Goal: Information Seeking & Learning: Learn about a topic

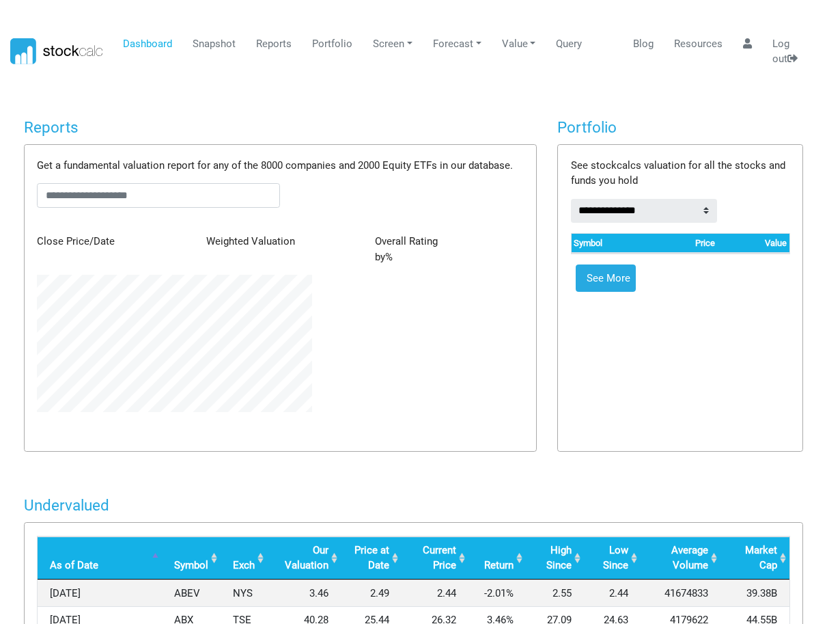
scroll to position [137, 295]
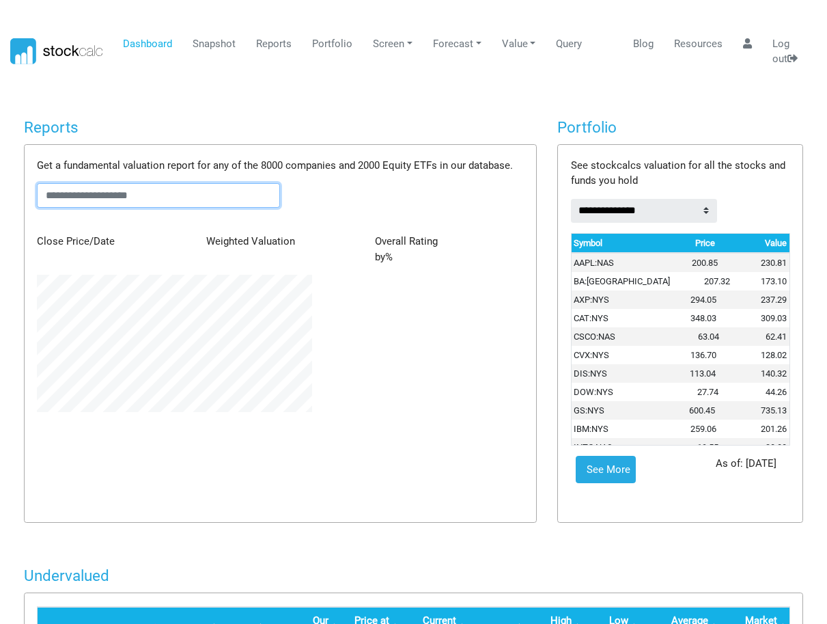
click at [161, 193] on input "text" at bounding box center [158, 195] width 243 height 25
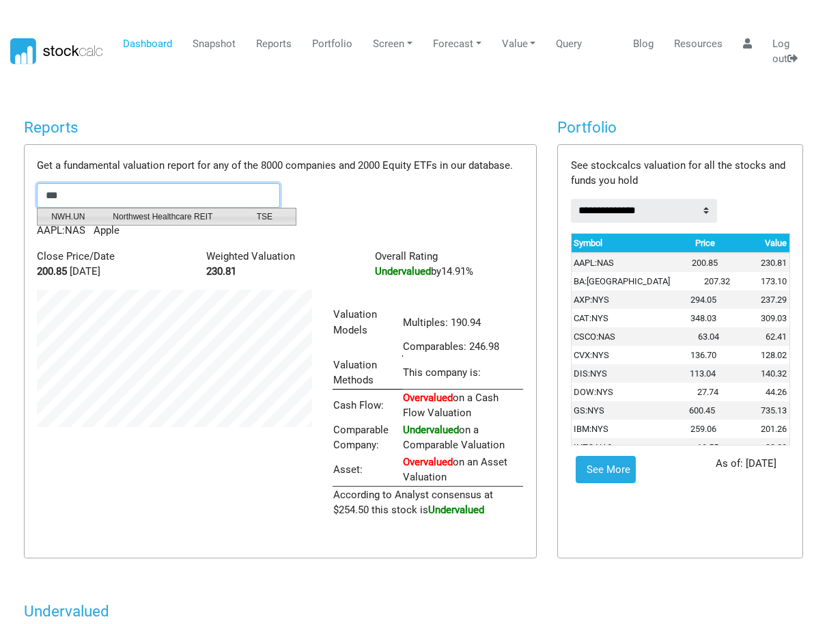
click at [167, 211] on span "Northwest Healthcare REIT" at bounding box center [173, 216] width 143 height 12
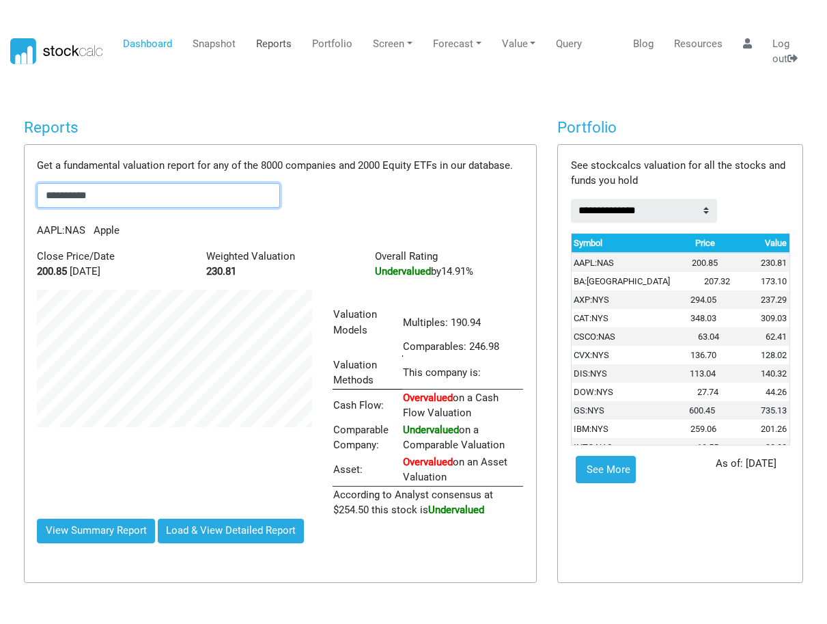
type input "**********"
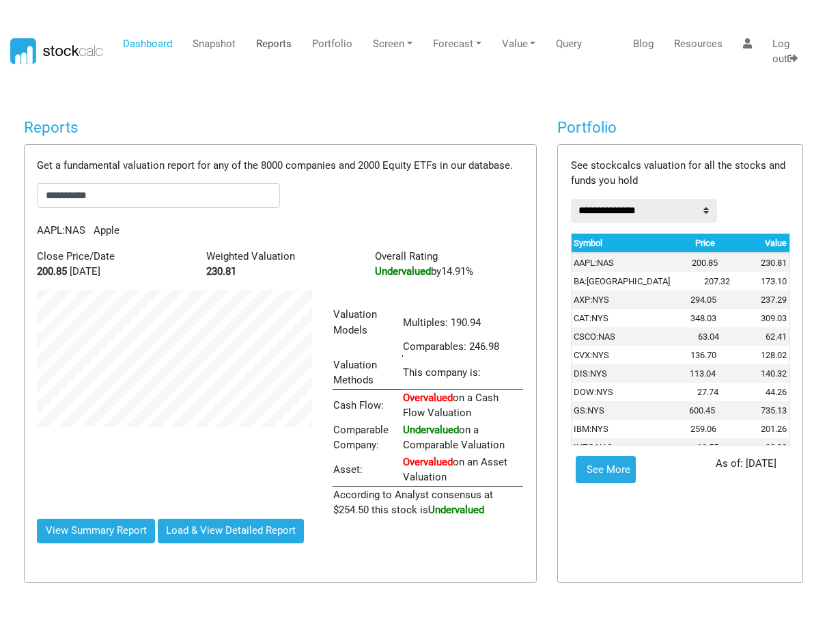
click at [263, 40] on link "Reports" at bounding box center [274, 44] width 46 height 26
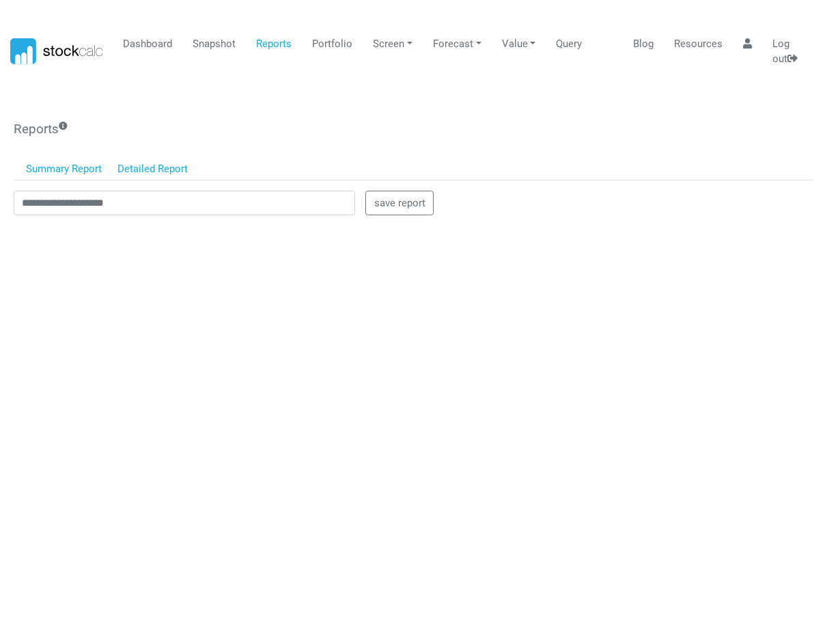
click at [176, 175] on link "Detailed Report" at bounding box center [153, 169] width 86 height 23
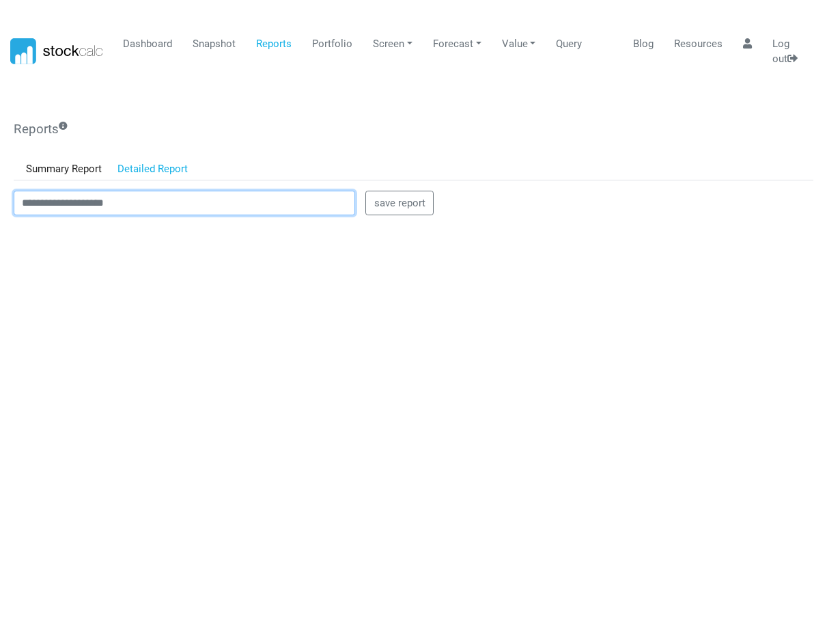
click at [163, 197] on input "text" at bounding box center [185, 203] width 342 height 25
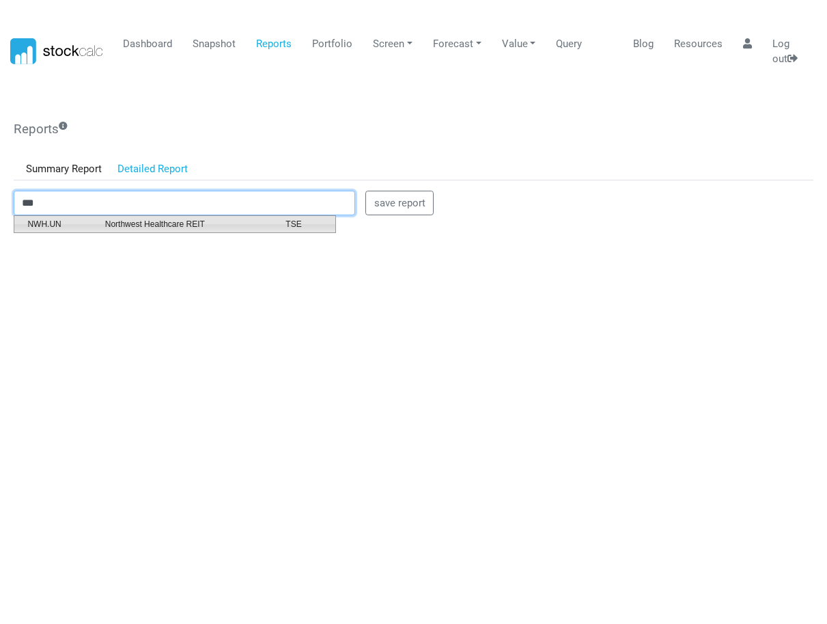
click at [164, 226] on span "Northwest Healthcare REIT" at bounding box center [185, 224] width 181 height 12
type input "**********"
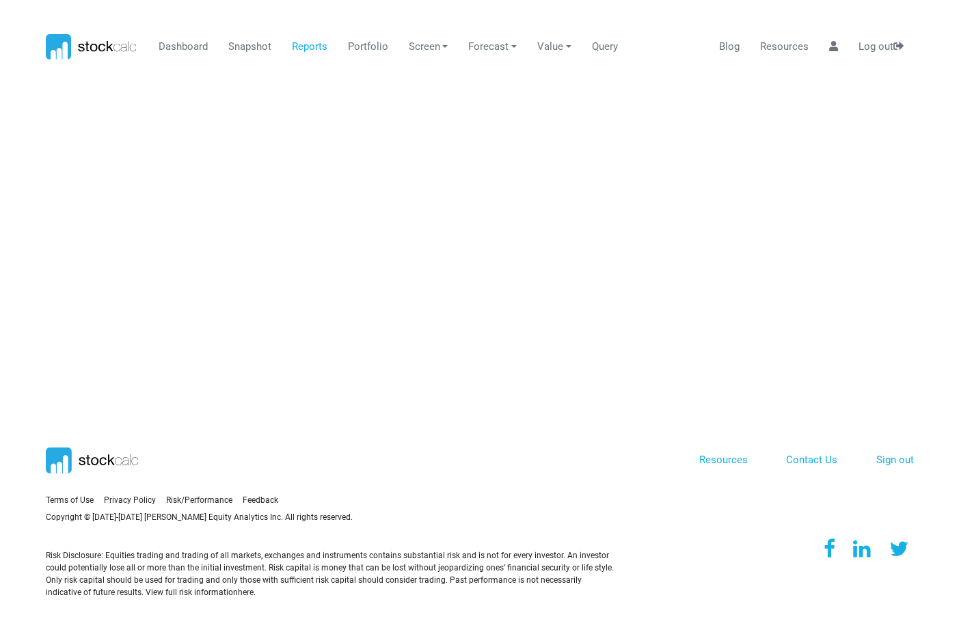
scroll to position [0, 0]
click at [314, 46] on link "Reports" at bounding box center [309, 47] width 46 height 26
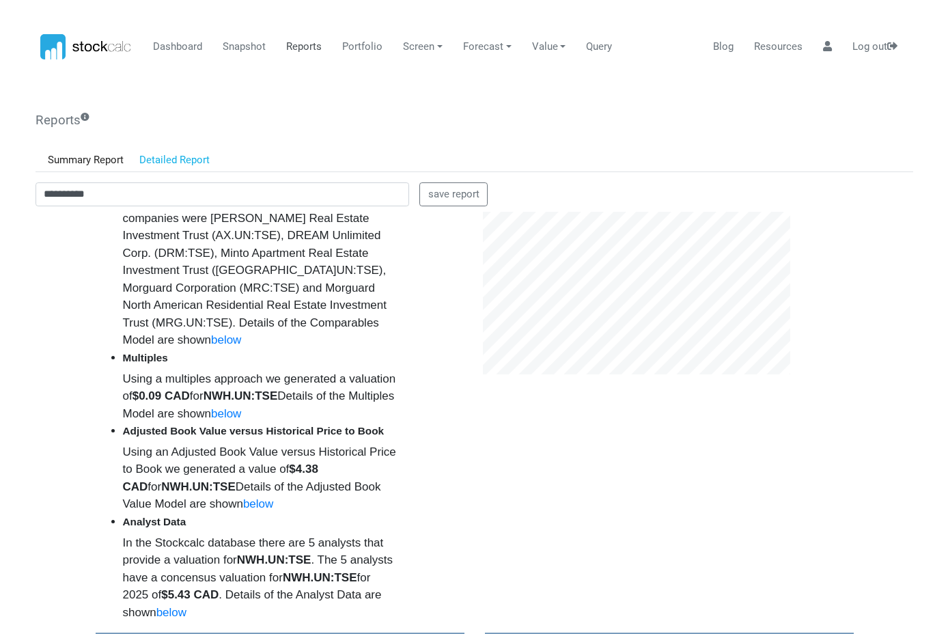
scroll to position [615, 0]
